Goal: Task Accomplishment & Management: Use online tool/utility

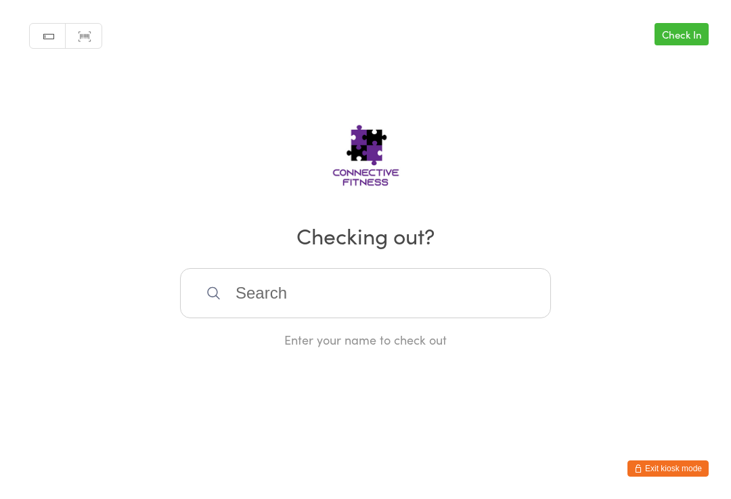
click at [343, 300] on input "search" at bounding box center [365, 293] width 371 height 50
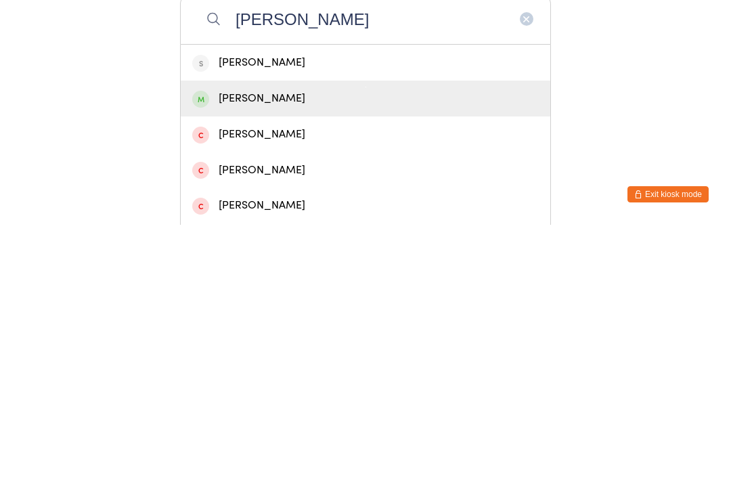
type input "[PERSON_NAME]"
click at [336, 363] on div "[PERSON_NAME]" at bounding box center [365, 372] width 347 height 18
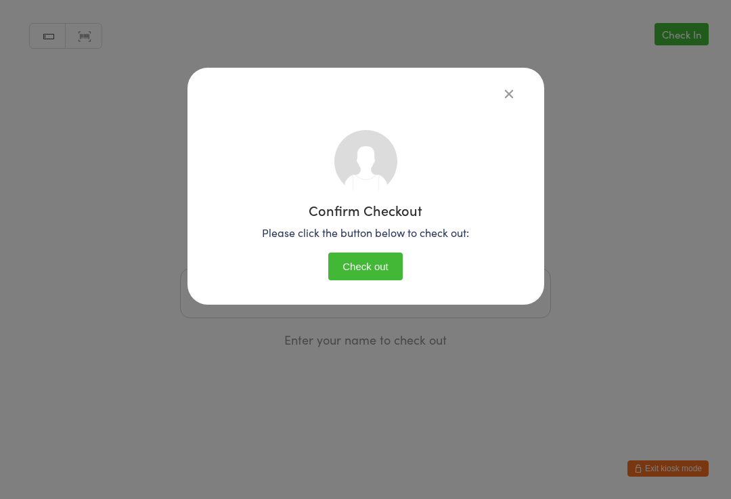
click at [358, 264] on button "Check out" at bounding box center [365, 266] width 74 height 28
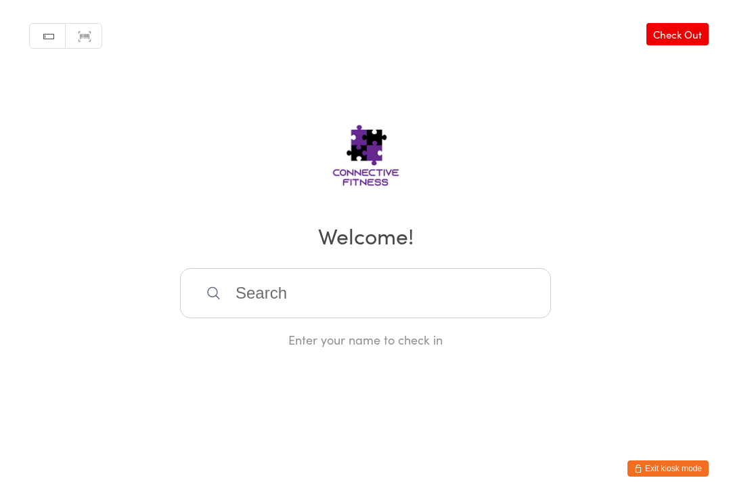
click at [388, 296] on input "search" at bounding box center [365, 293] width 371 height 50
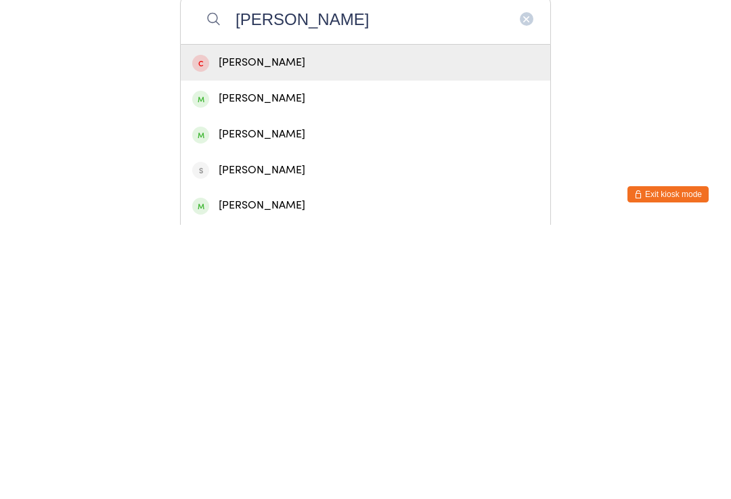
type input "[PERSON_NAME]"
click at [304, 399] on div "[PERSON_NAME]" at bounding box center [365, 408] width 347 height 18
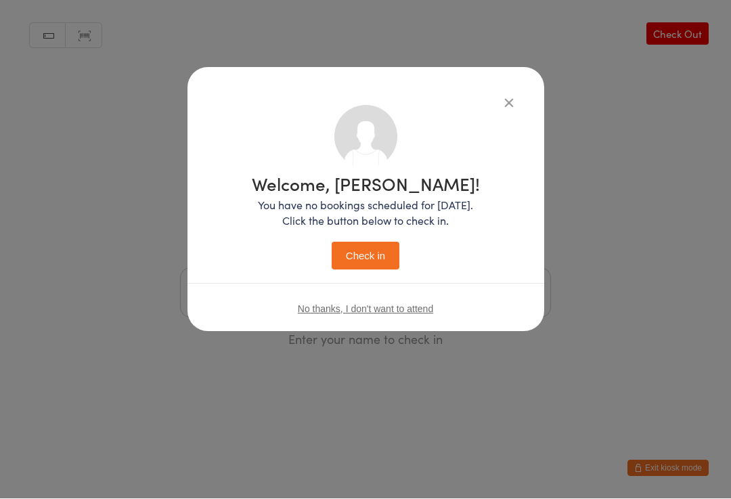
click at [372, 261] on button "Check in" at bounding box center [366, 256] width 68 height 28
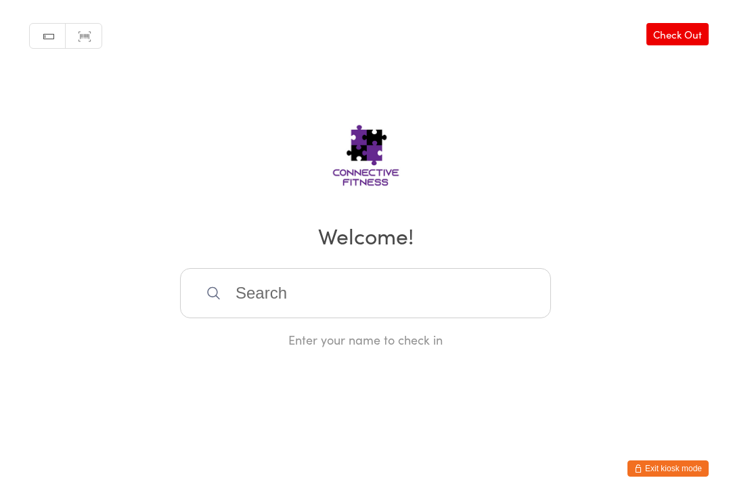
click at [349, 303] on input "search" at bounding box center [365, 293] width 371 height 50
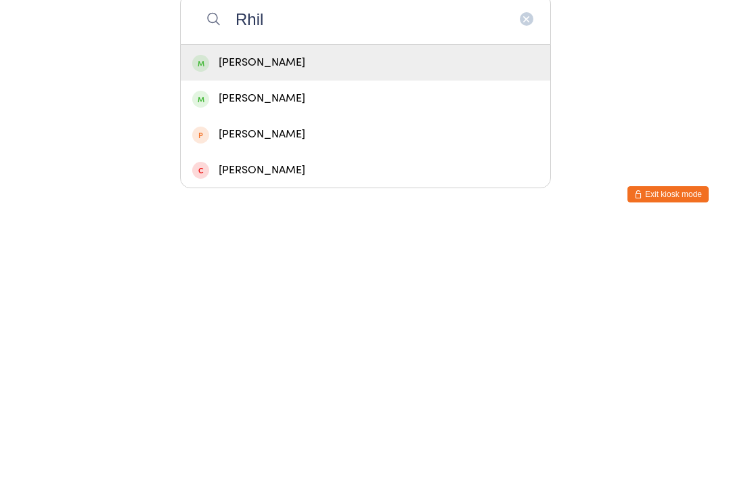
type input "Rhil"
click at [401, 328] on div "[PERSON_NAME]" at bounding box center [365, 337] width 347 height 18
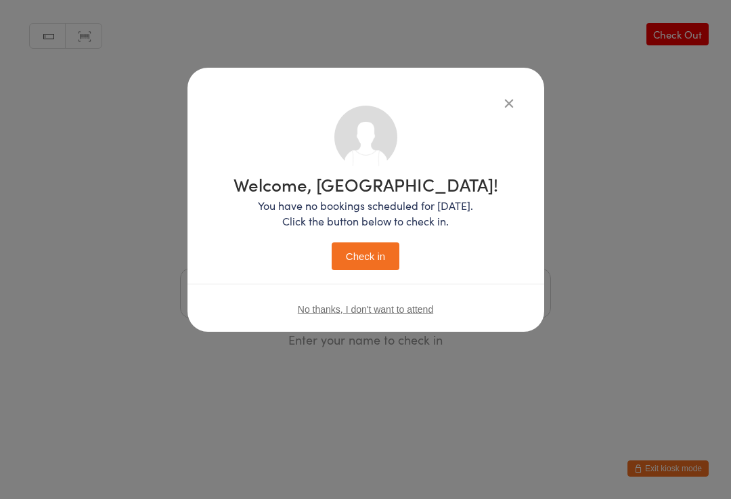
click at [386, 259] on button "Check in" at bounding box center [366, 256] width 68 height 28
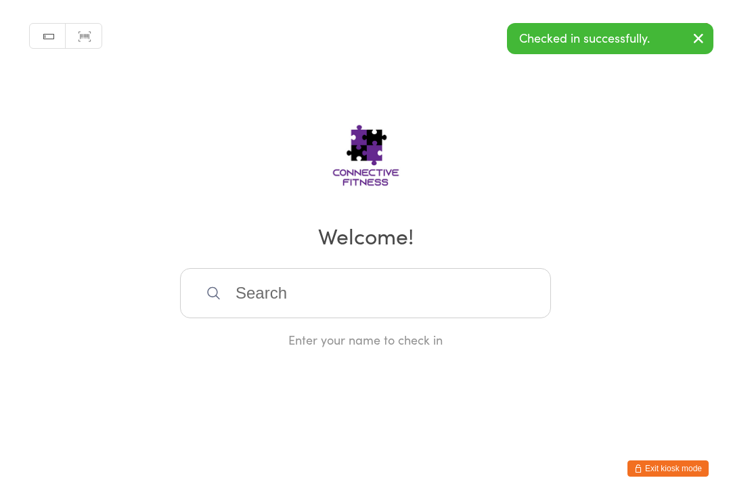
click at [366, 307] on input "search" at bounding box center [365, 293] width 371 height 50
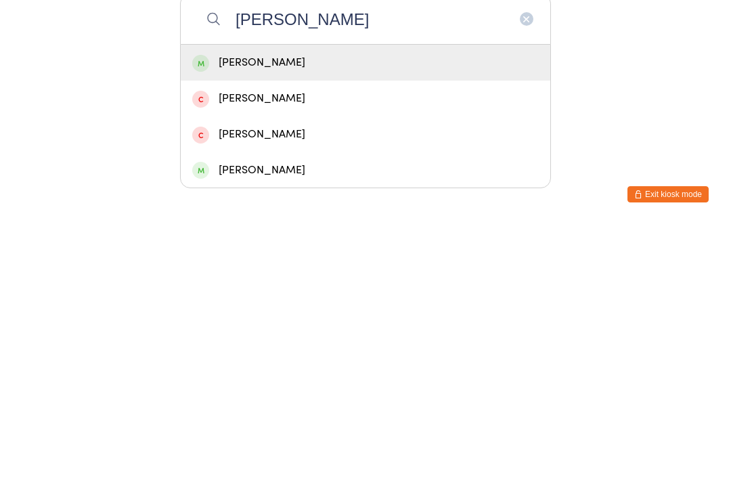
type input "[PERSON_NAME]"
click at [353, 328] on div "[PERSON_NAME]" at bounding box center [365, 337] width 347 height 18
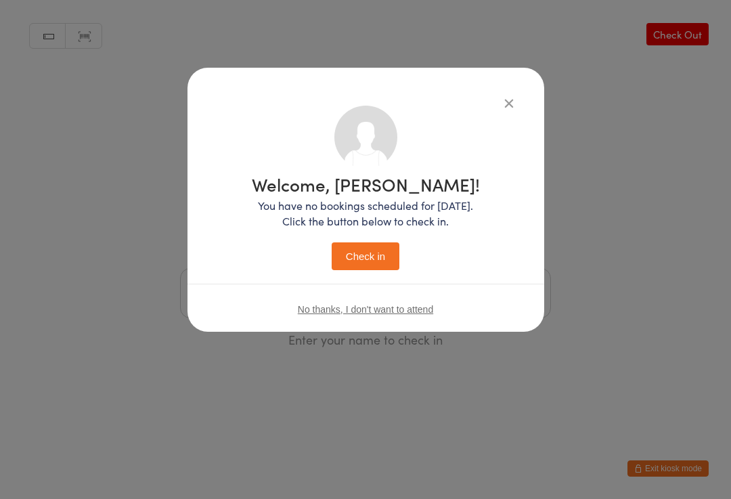
click at [362, 259] on button "Check in" at bounding box center [366, 256] width 68 height 28
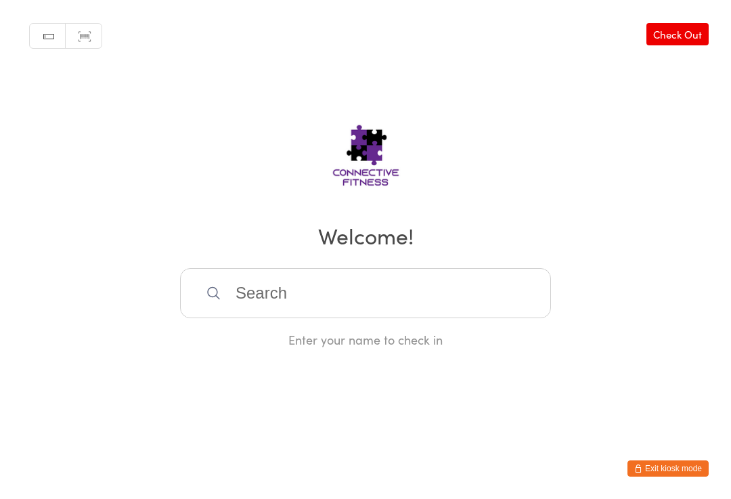
click at [257, 285] on input "search" at bounding box center [365, 293] width 371 height 50
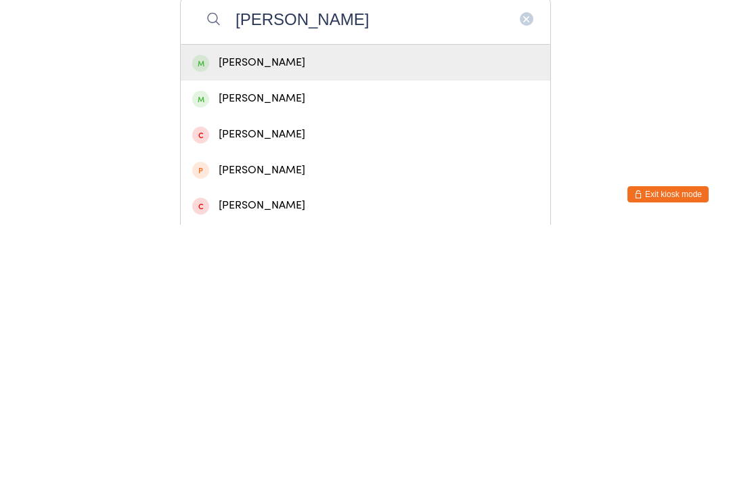
type input "[PERSON_NAME]"
click at [267, 328] on div "[PERSON_NAME]" at bounding box center [365, 337] width 347 height 18
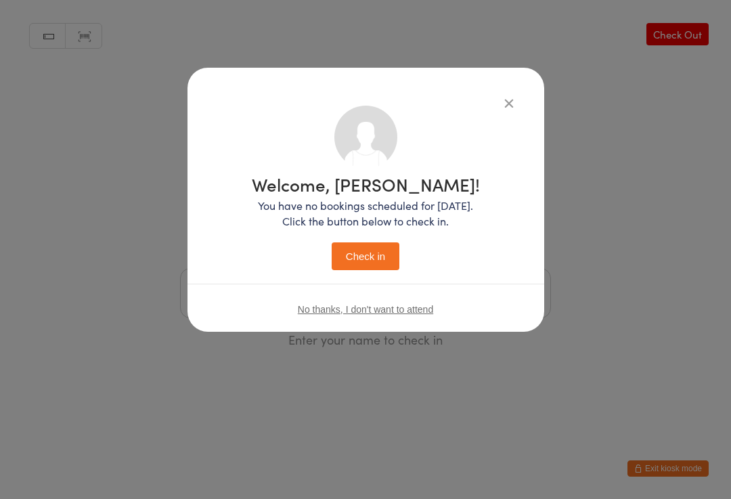
click at [359, 266] on button "Check in" at bounding box center [366, 256] width 68 height 28
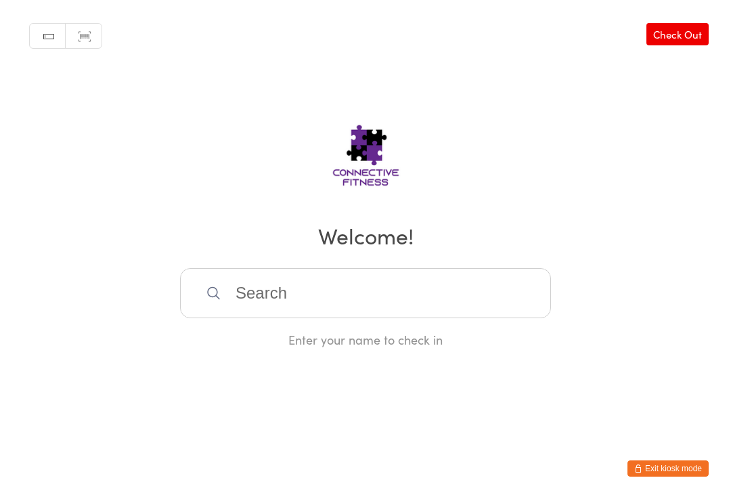
click at [328, 307] on input "search" at bounding box center [365, 293] width 371 height 50
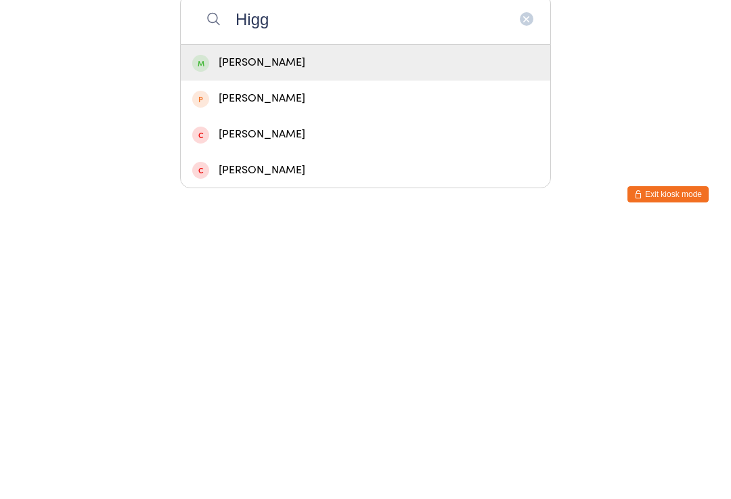
type input "Higg"
click at [313, 328] on div "[PERSON_NAME]" at bounding box center [365, 337] width 347 height 18
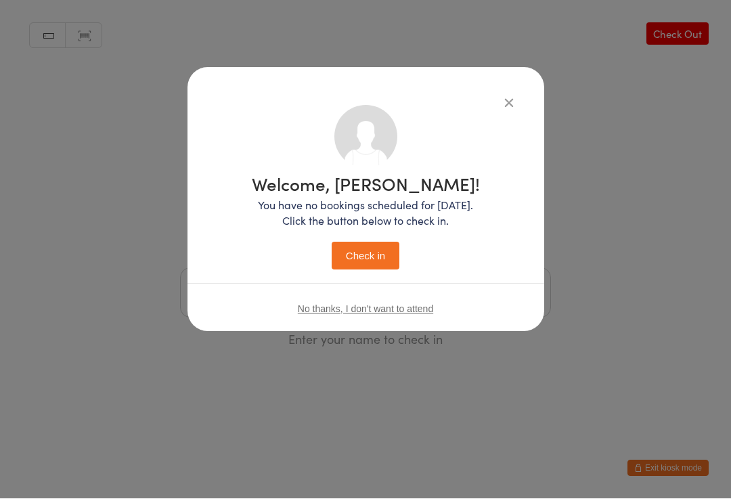
click at [374, 246] on button "Check in" at bounding box center [366, 256] width 68 height 28
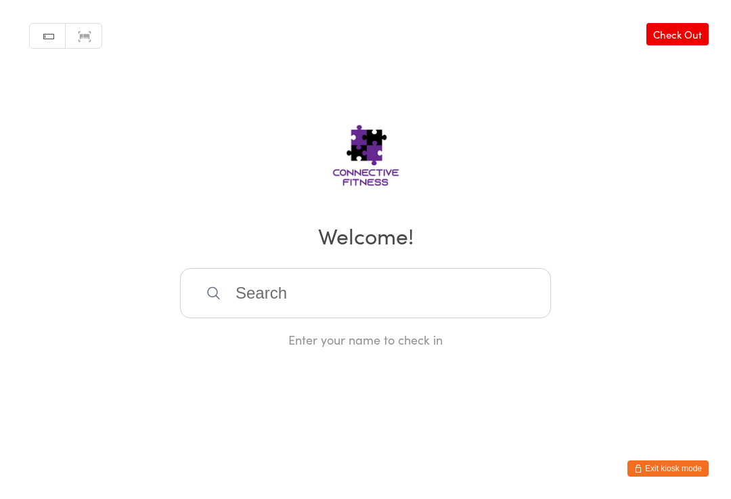
click at [221, 280] on input "search" at bounding box center [365, 293] width 371 height 50
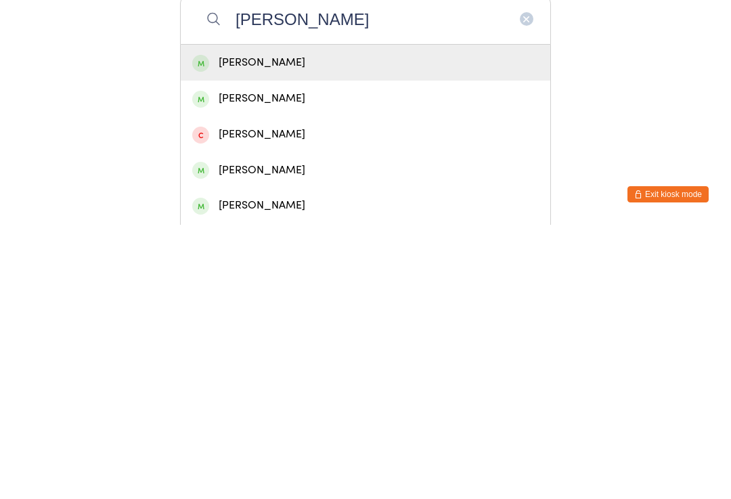
type input "[PERSON_NAME]"
click at [225, 319] on div "[PERSON_NAME]" at bounding box center [366, 337] width 370 height 36
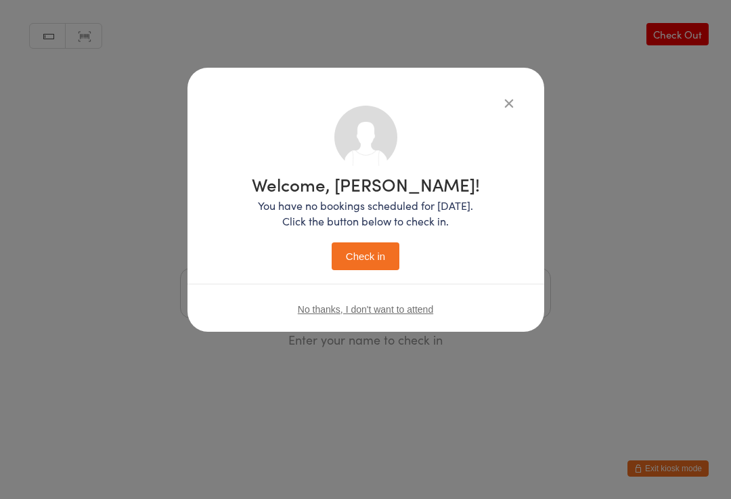
click at [346, 248] on button "Check in" at bounding box center [366, 256] width 68 height 28
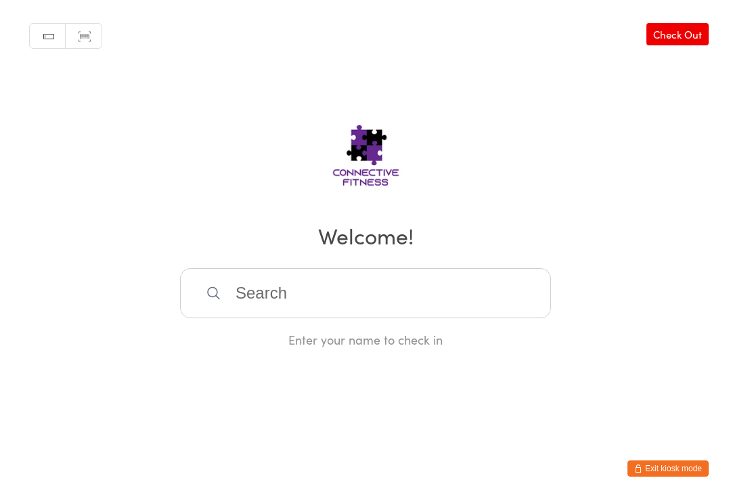
click at [404, 284] on input "search" at bounding box center [365, 293] width 371 height 50
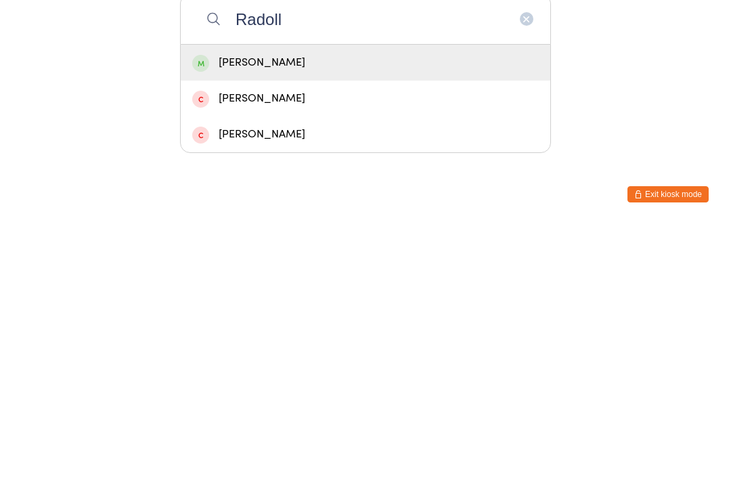
type input "Radoll"
click at [345, 328] on div "[PERSON_NAME]" at bounding box center [365, 337] width 347 height 18
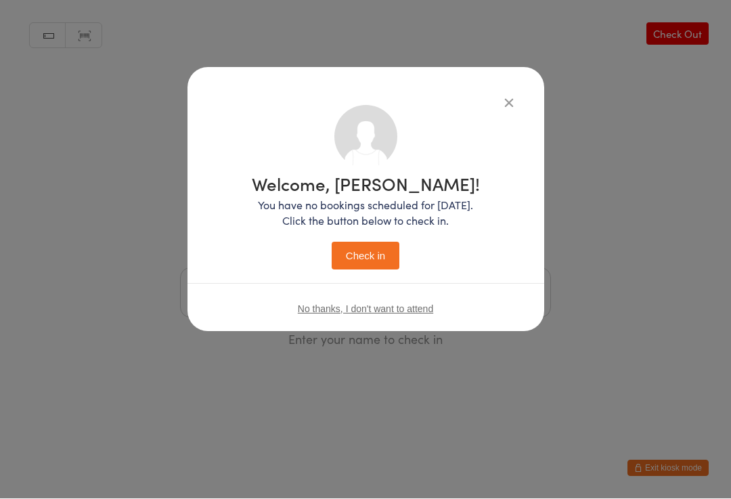
click at [370, 259] on button "Check in" at bounding box center [366, 256] width 68 height 28
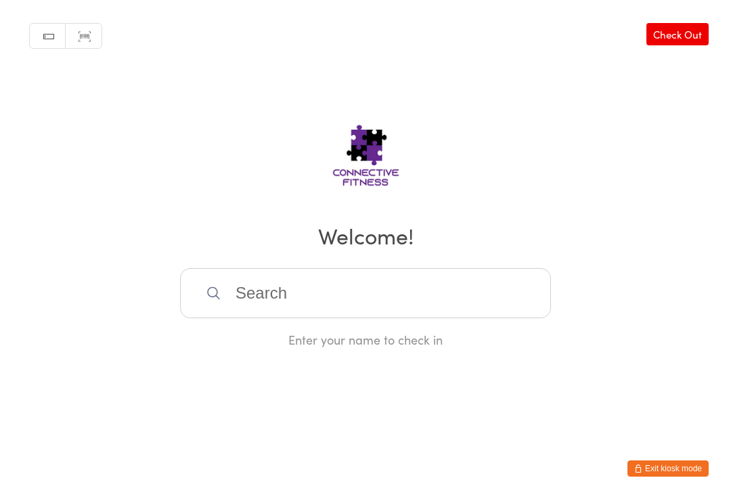
click at [264, 303] on input "search" at bounding box center [365, 293] width 371 height 50
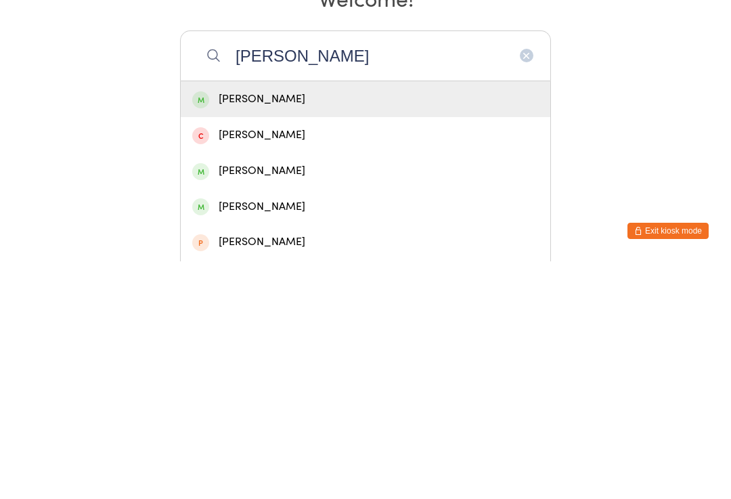
type input "[PERSON_NAME]"
click at [282, 328] on div "[PERSON_NAME]" at bounding box center [365, 337] width 347 height 18
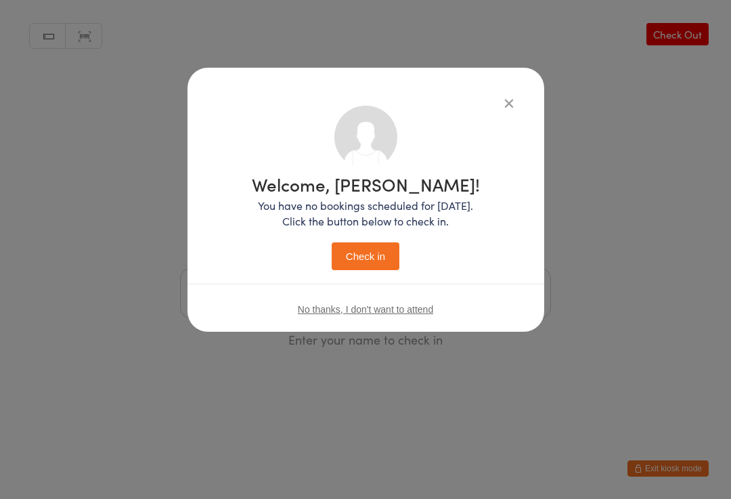
click at [370, 258] on button "Check in" at bounding box center [366, 256] width 68 height 28
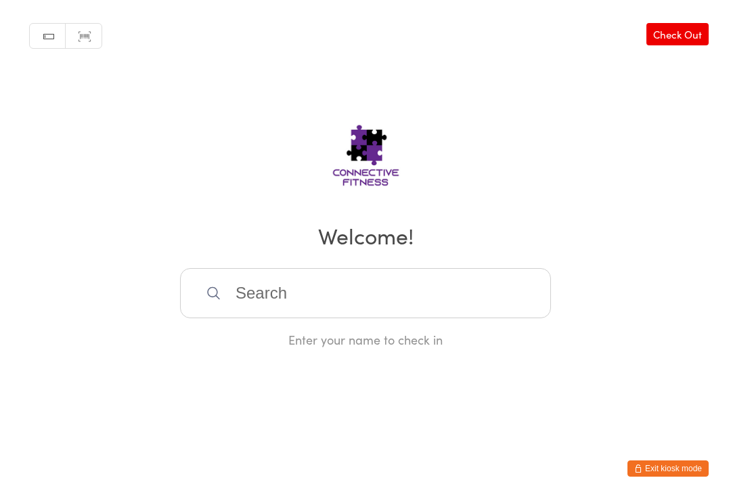
click at [284, 303] on input "search" at bounding box center [365, 293] width 371 height 50
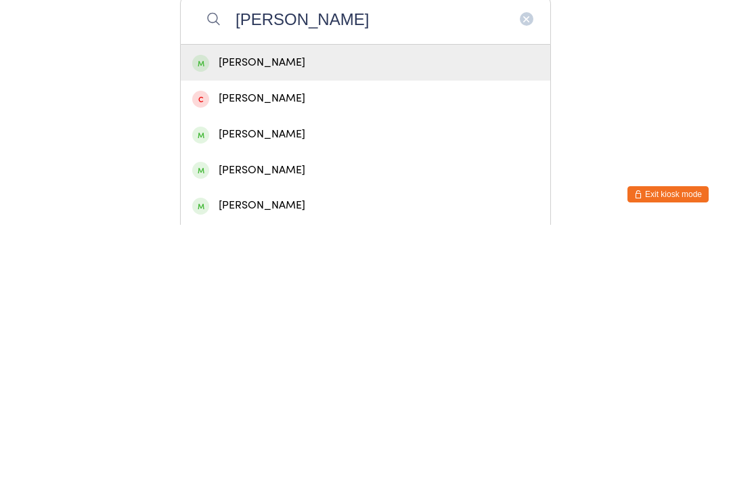
type input "[PERSON_NAME]"
click at [248, 328] on div "[PERSON_NAME]" at bounding box center [365, 337] width 347 height 18
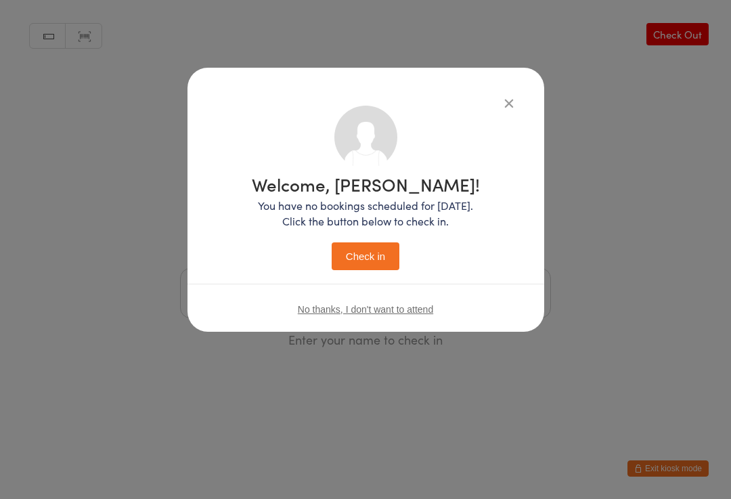
click at [357, 253] on button "Check in" at bounding box center [366, 256] width 68 height 28
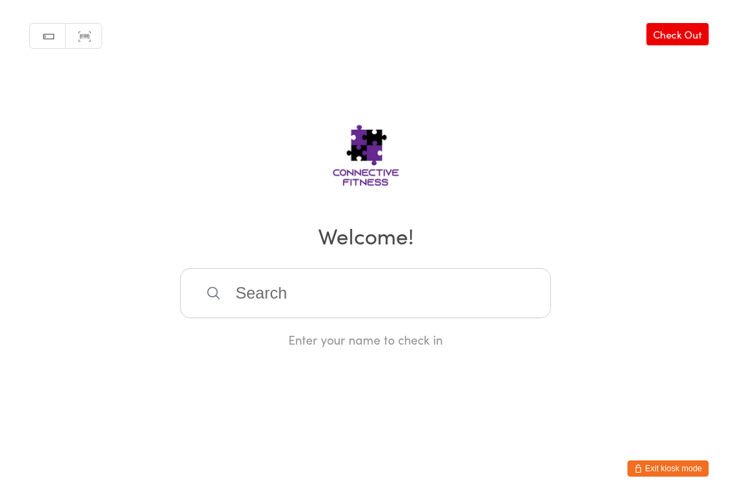
click at [453, 283] on input "search" at bounding box center [365, 293] width 371 height 50
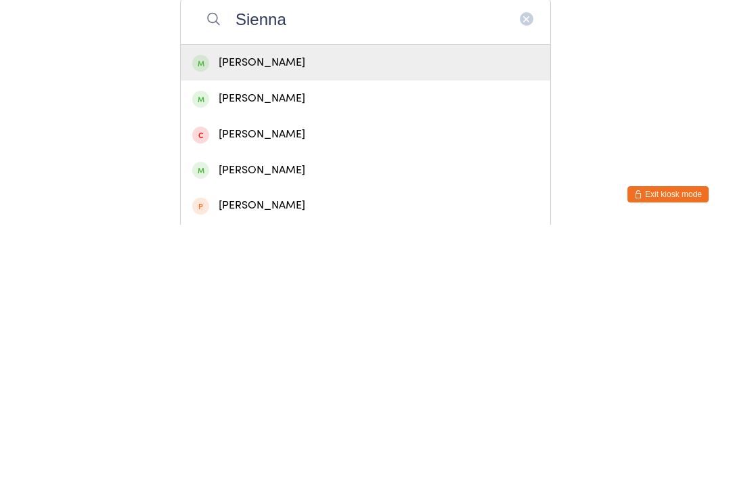
type input "Sienna"
click at [282, 363] on div "[PERSON_NAME]" at bounding box center [365, 372] width 347 height 18
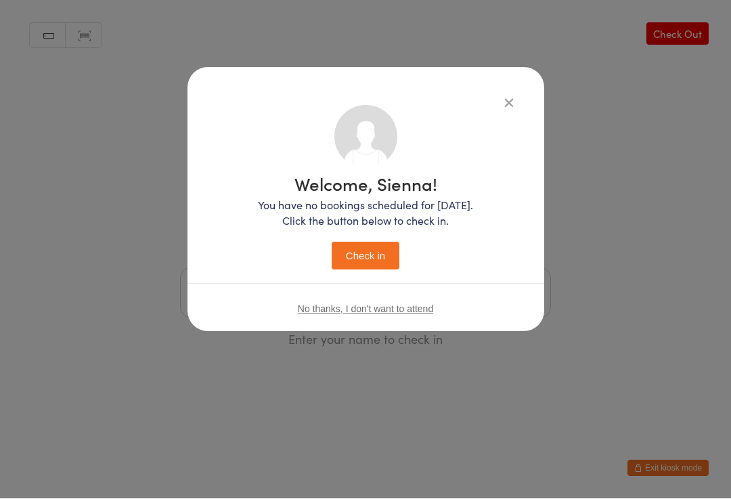
click at [399, 263] on button "Check in" at bounding box center [366, 256] width 68 height 28
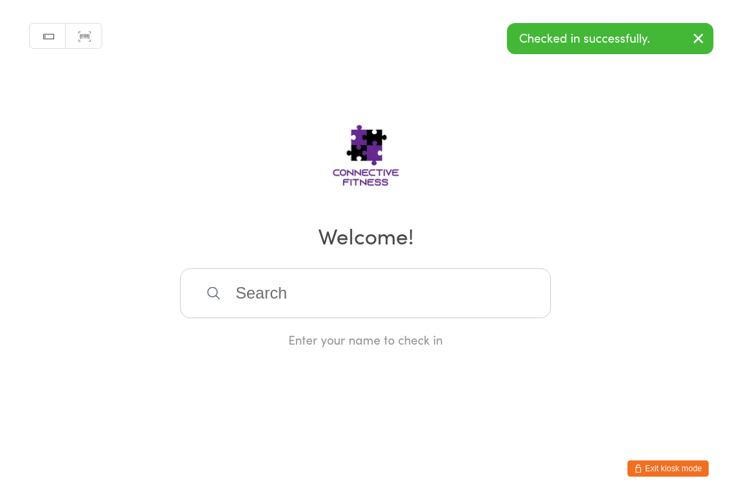
click at [383, 292] on input "search" at bounding box center [365, 293] width 371 height 50
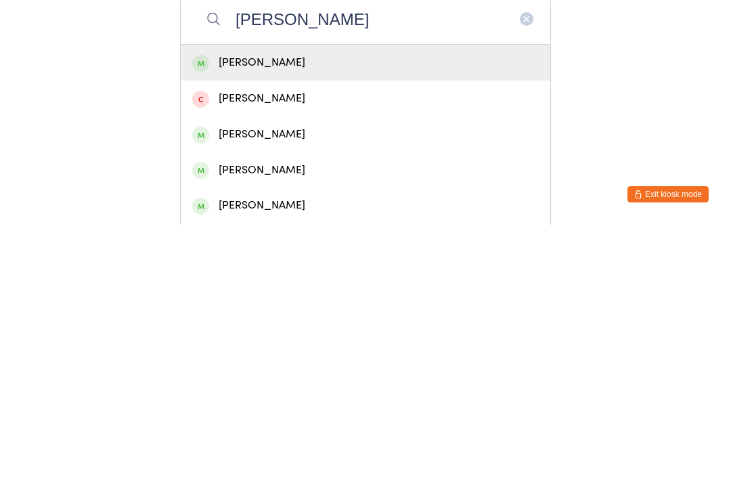
type input "[PERSON_NAME]"
click at [341, 328] on div "[PERSON_NAME]" at bounding box center [365, 337] width 347 height 18
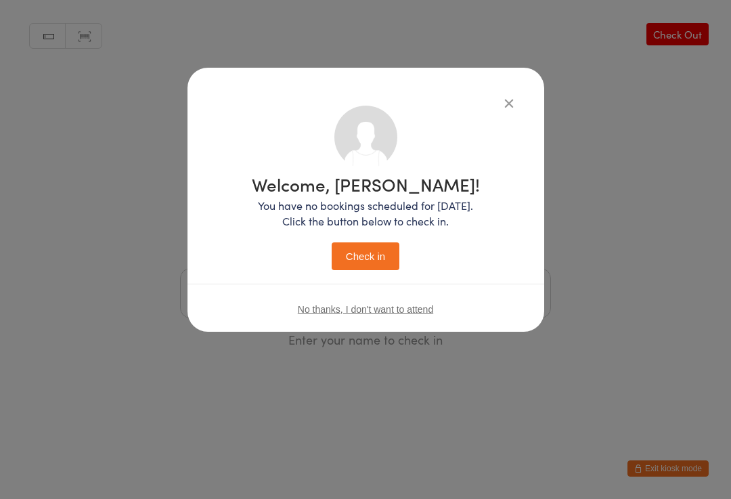
click at [378, 250] on button "Check in" at bounding box center [366, 256] width 68 height 28
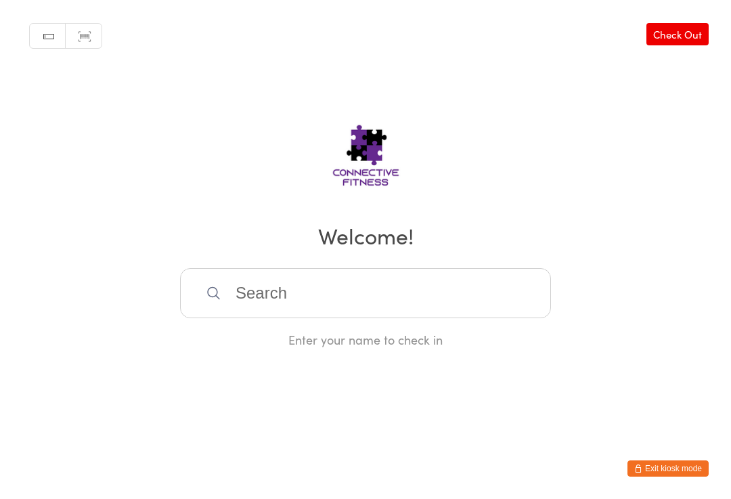
click at [326, 305] on input "search" at bounding box center [365, 293] width 371 height 50
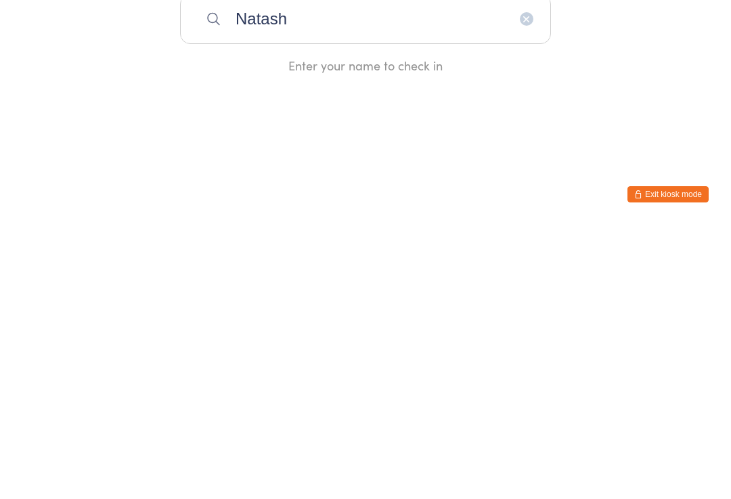
type input "[PERSON_NAME]"
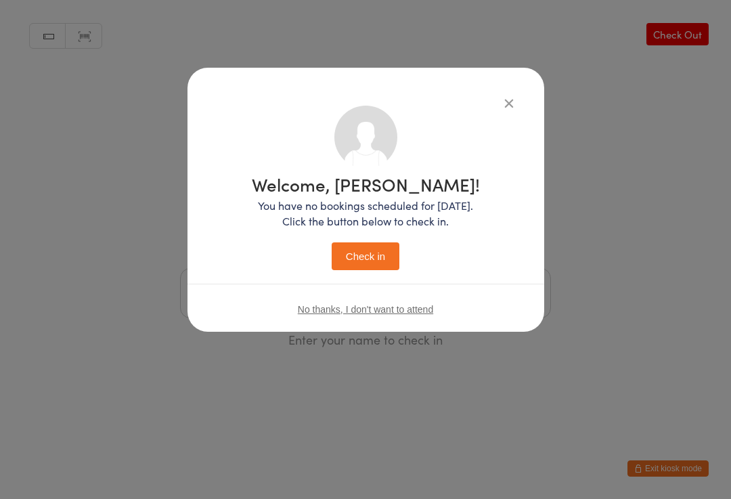
click at [355, 260] on button "Check in" at bounding box center [366, 256] width 68 height 28
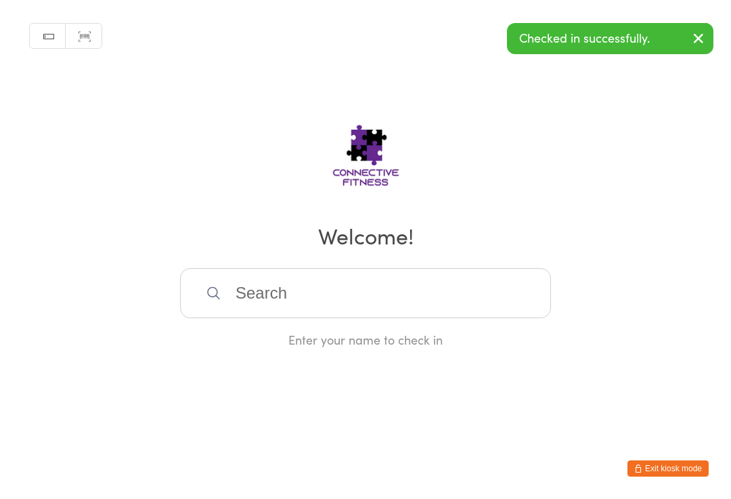
click at [203, 314] on input "search" at bounding box center [365, 293] width 371 height 50
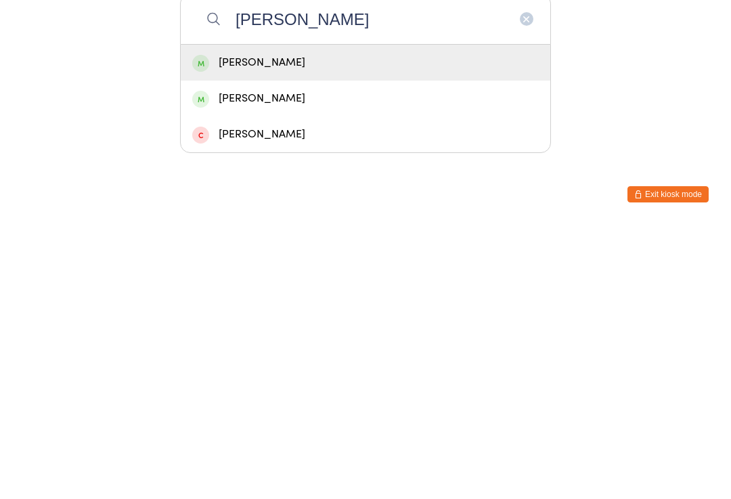
type input "[PERSON_NAME]"
click at [231, 328] on div "[PERSON_NAME]" at bounding box center [365, 337] width 347 height 18
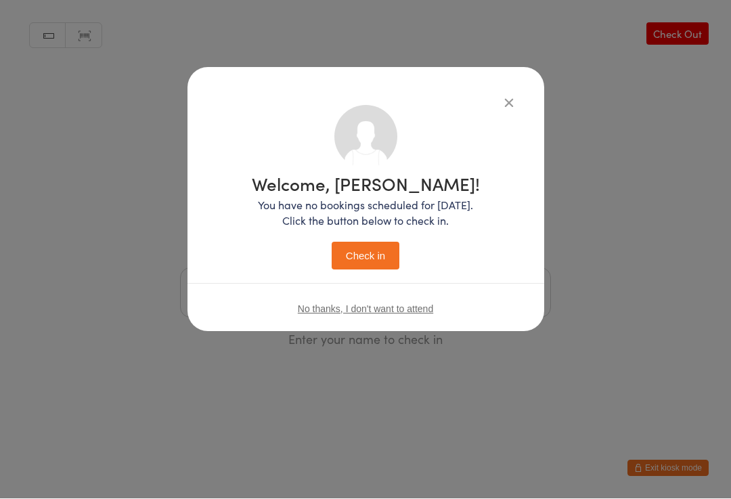
click at [361, 252] on button "Check in" at bounding box center [366, 256] width 68 height 28
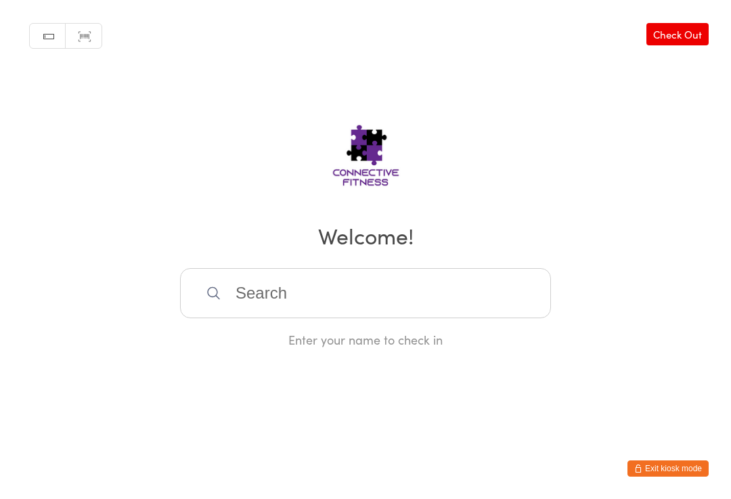
click at [351, 317] on input "search" at bounding box center [365, 293] width 371 height 50
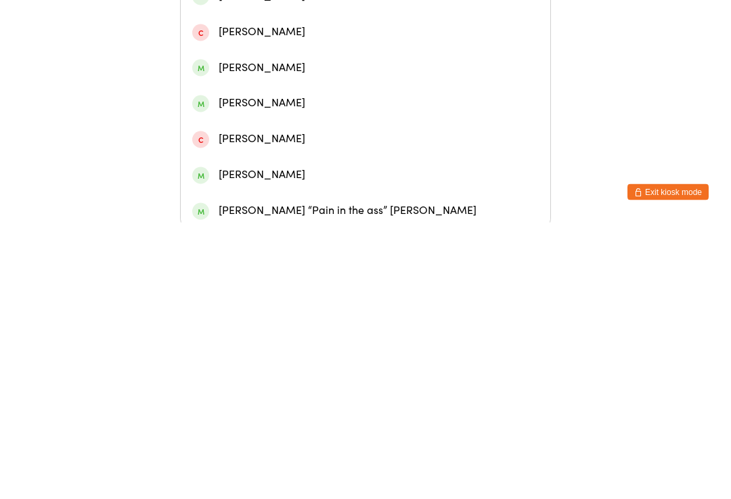
scroll to position [118, 0]
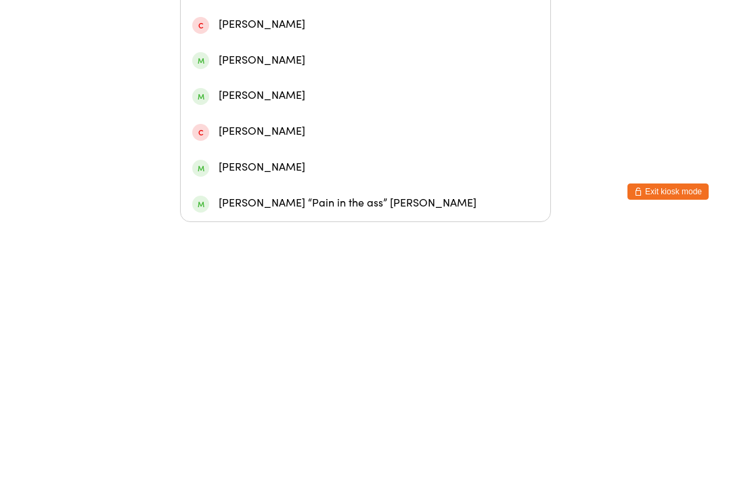
type input "[PERSON_NAME]"
click at [344, 471] on div "[PERSON_NAME] “Pain in the ass” [PERSON_NAME]" at bounding box center [365, 480] width 347 height 18
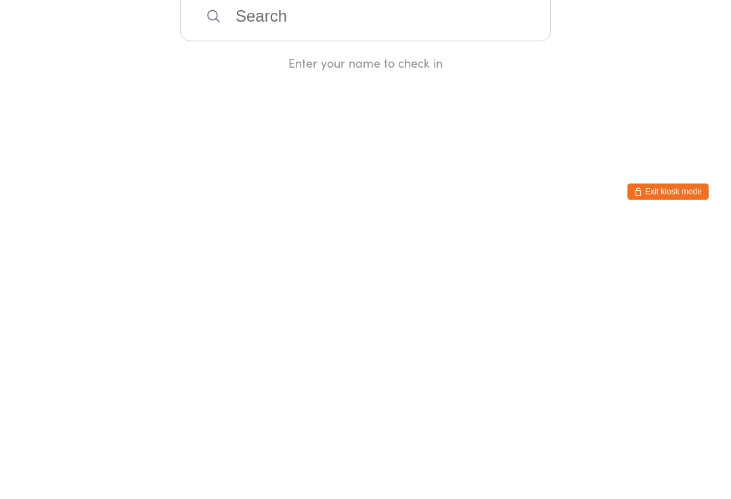
scroll to position [0, 0]
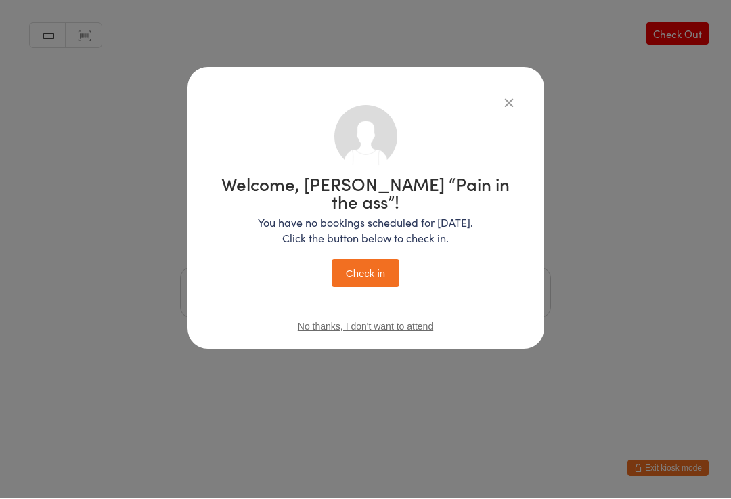
click at [365, 260] on button "Check in" at bounding box center [366, 274] width 68 height 28
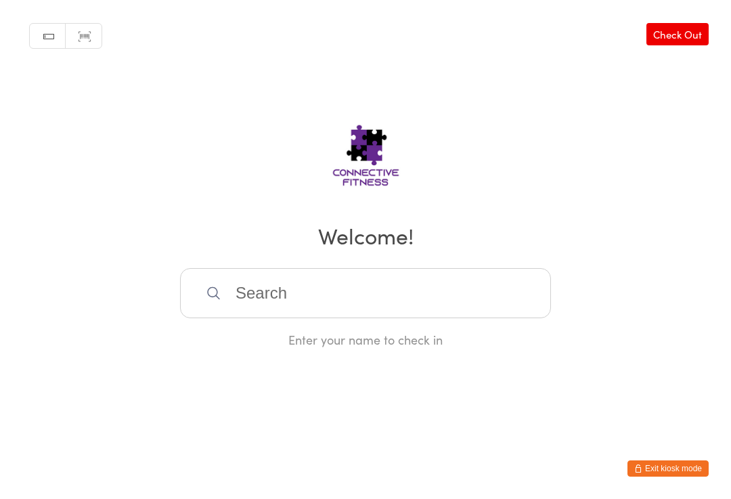
click at [442, 286] on input "search" at bounding box center [365, 293] width 371 height 50
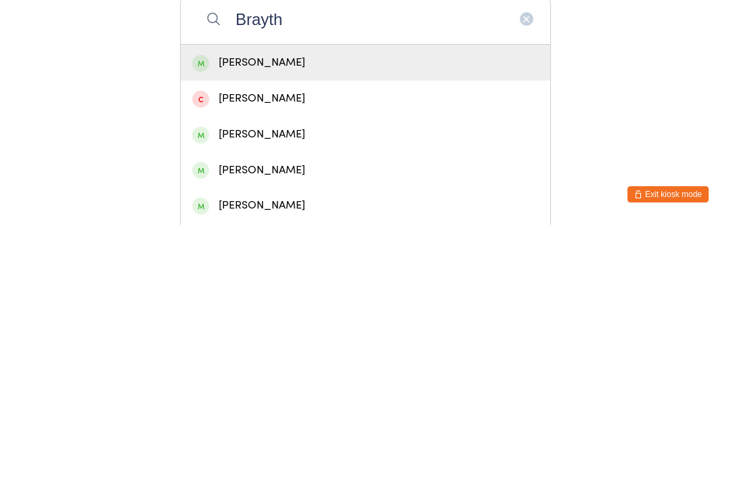
type input "Brayth"
click at [305, 328] on div "[PERSON_NAME]" at bounding box center [365, 337] width 347 height 18
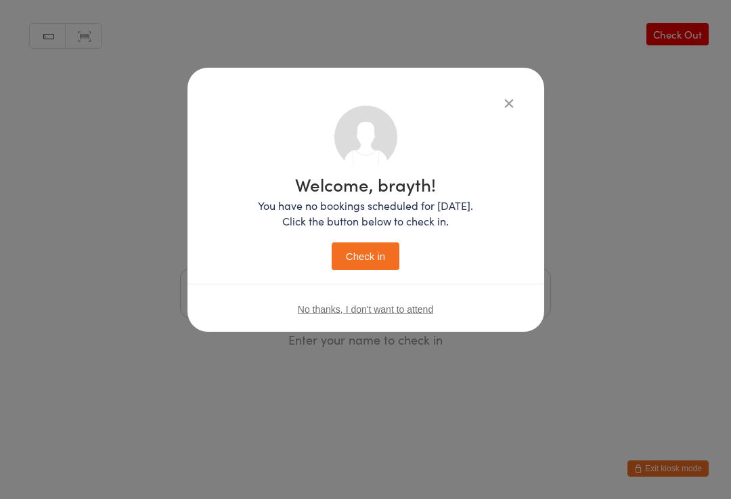
click at [349, 257] on button "Check in" at bounding box center [366, 256] width 68 height 28
